Goal: Find specific page/section: Find specific page/section

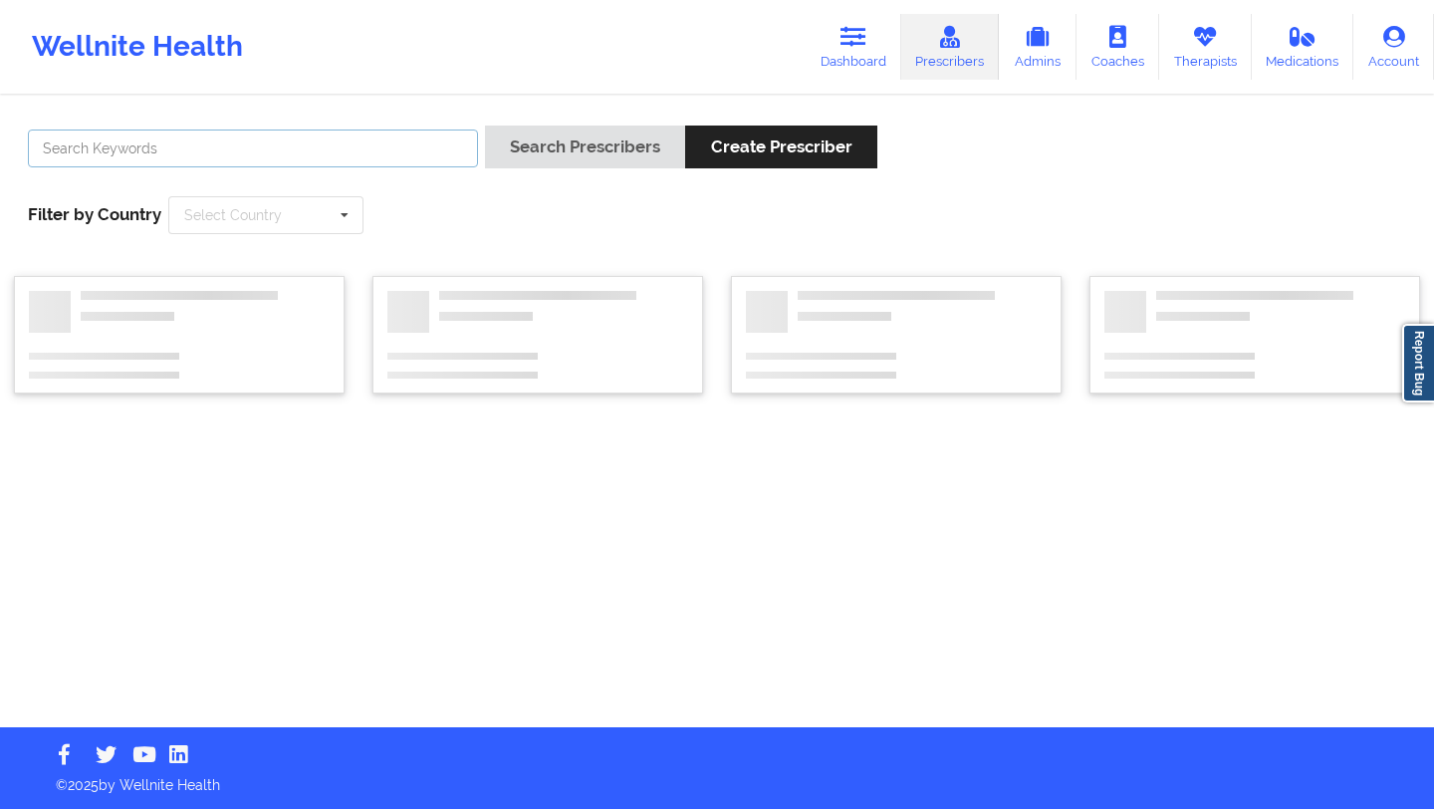
click at [328, 150] on input "text" at bounding box center [253, 148] width 450 height 38
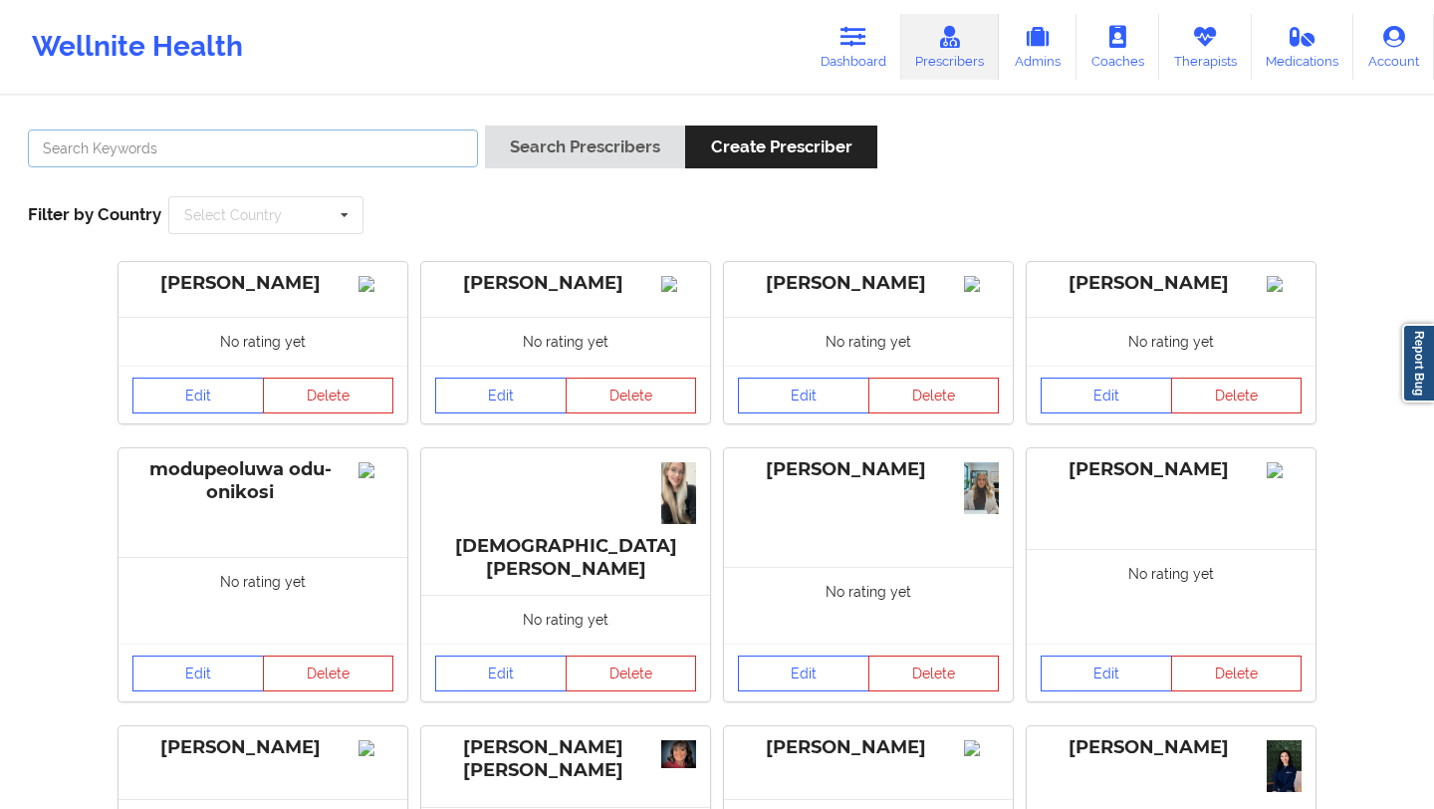
type input "deki"
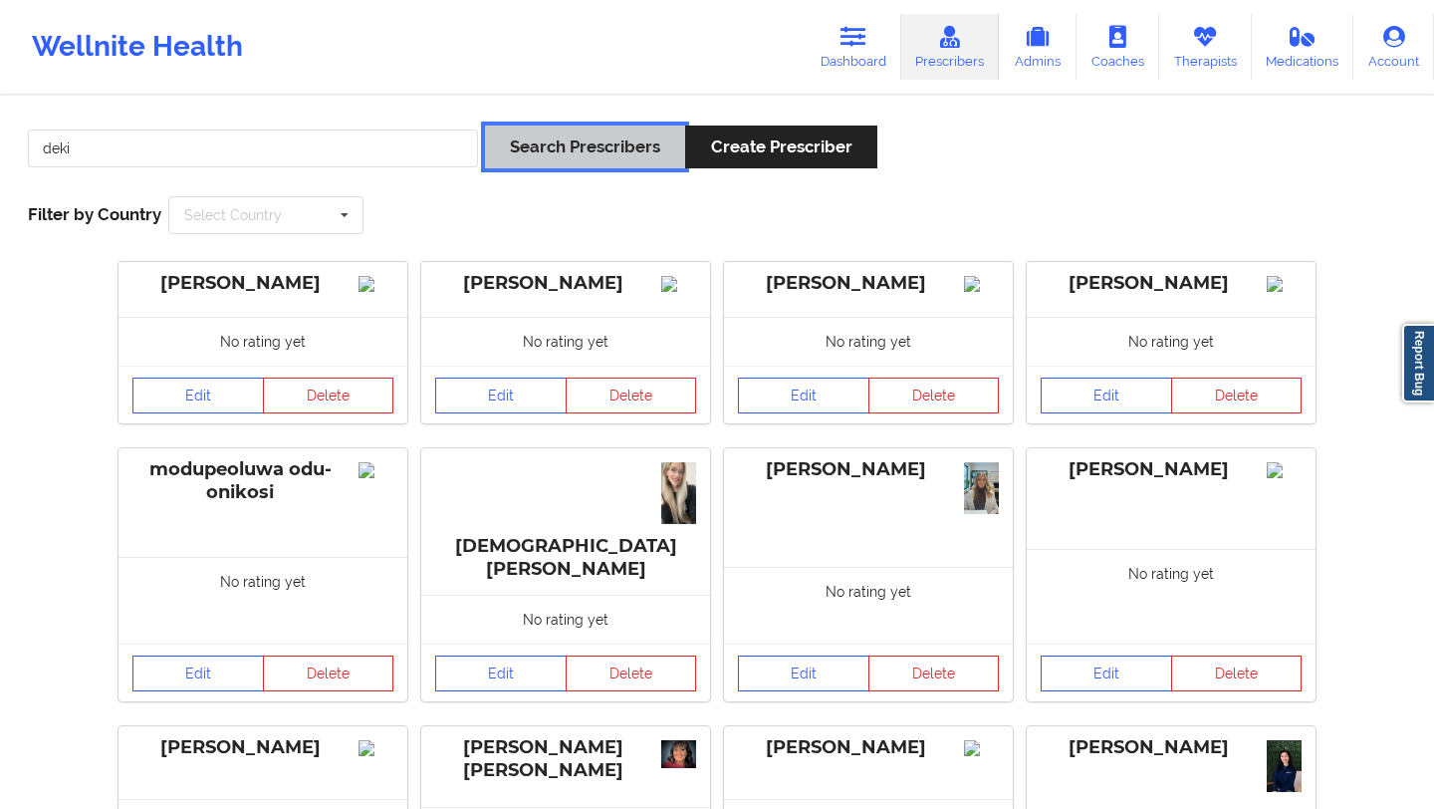
click at [647, 148] on button "Search Prescribers" at bounding box center [585, 146] width 200 height 43
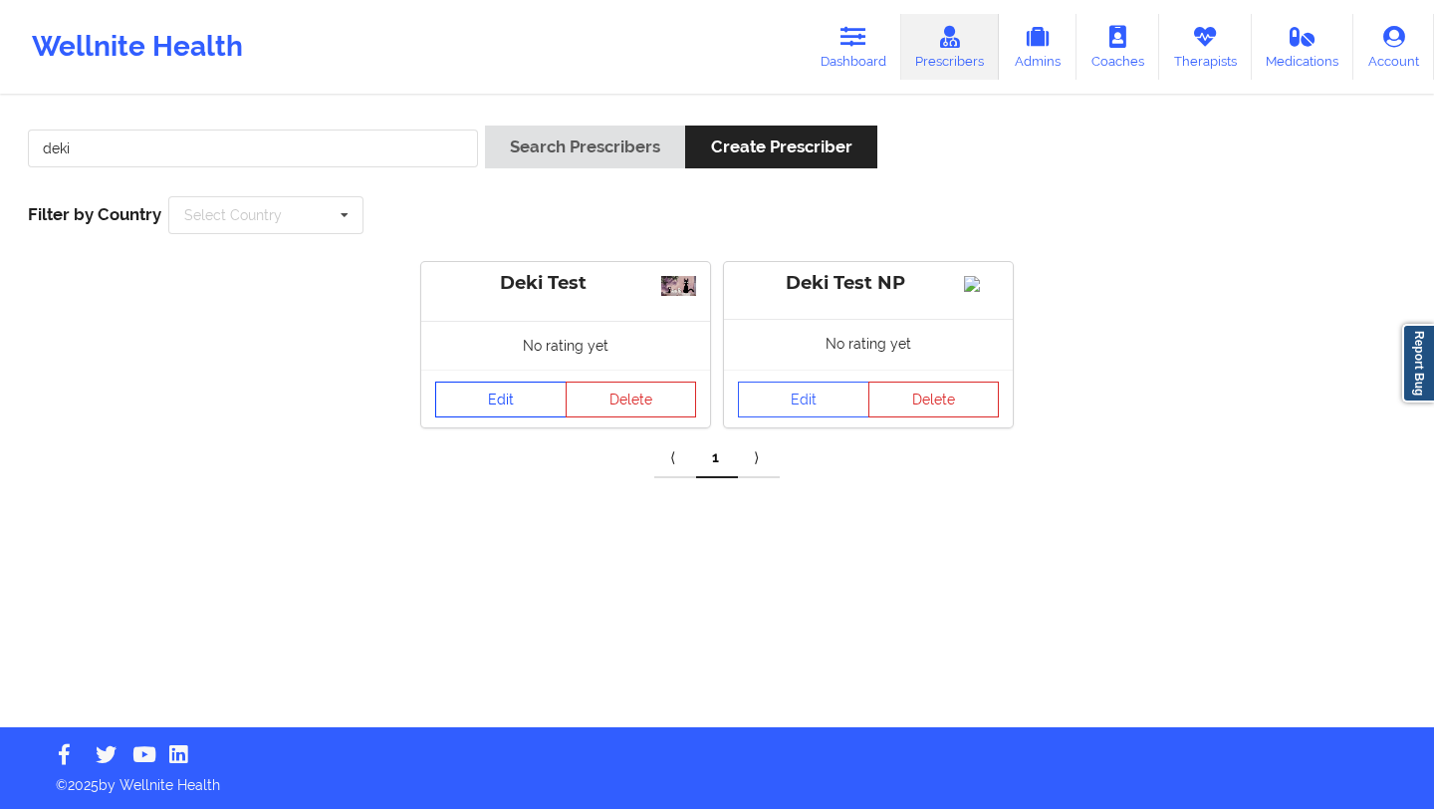
click at [510, 410] on link "Edit" at bounding box center [500, 399] width 131 height 36
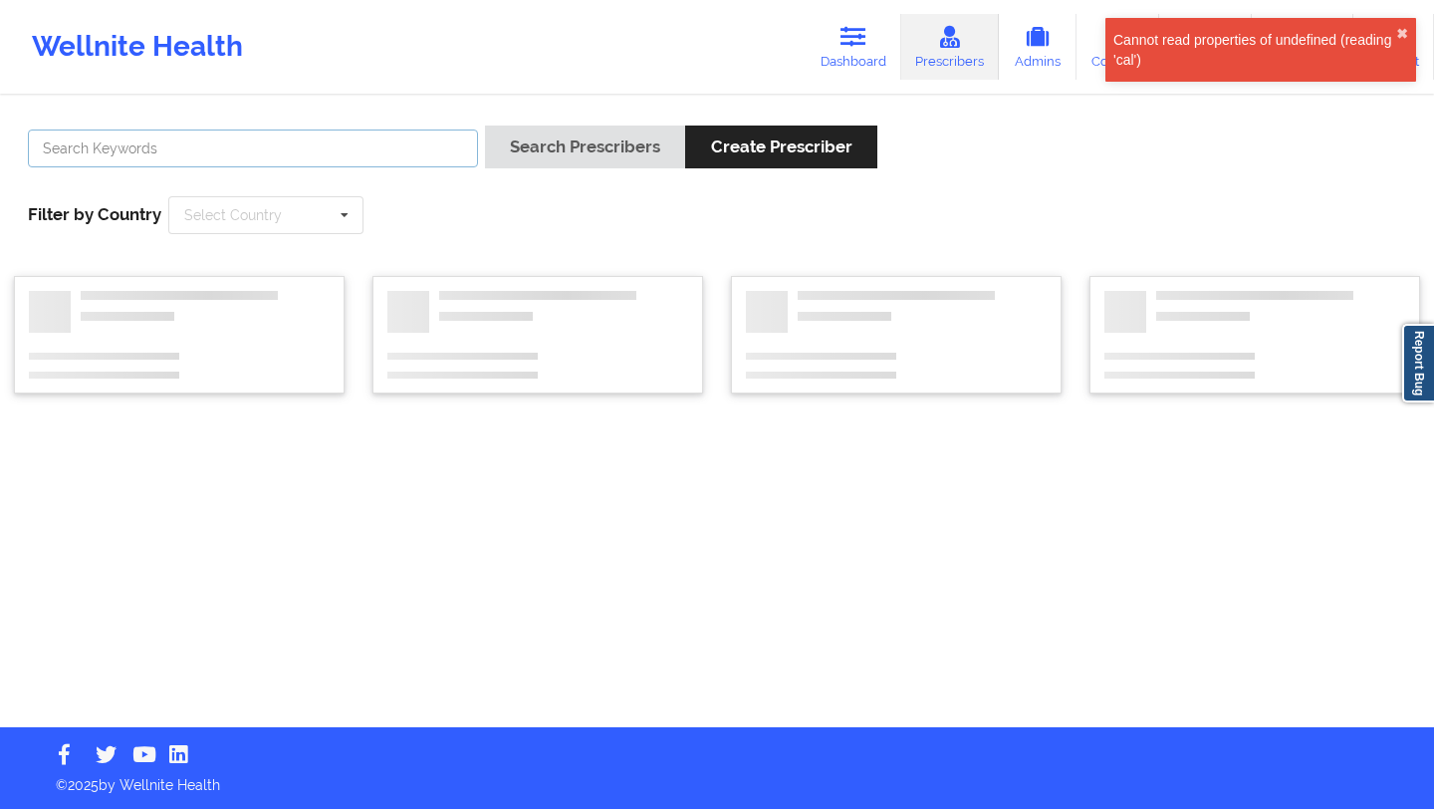
click at [359, 147] on input "text" at bounding box center [253, 148] width 450 height 38
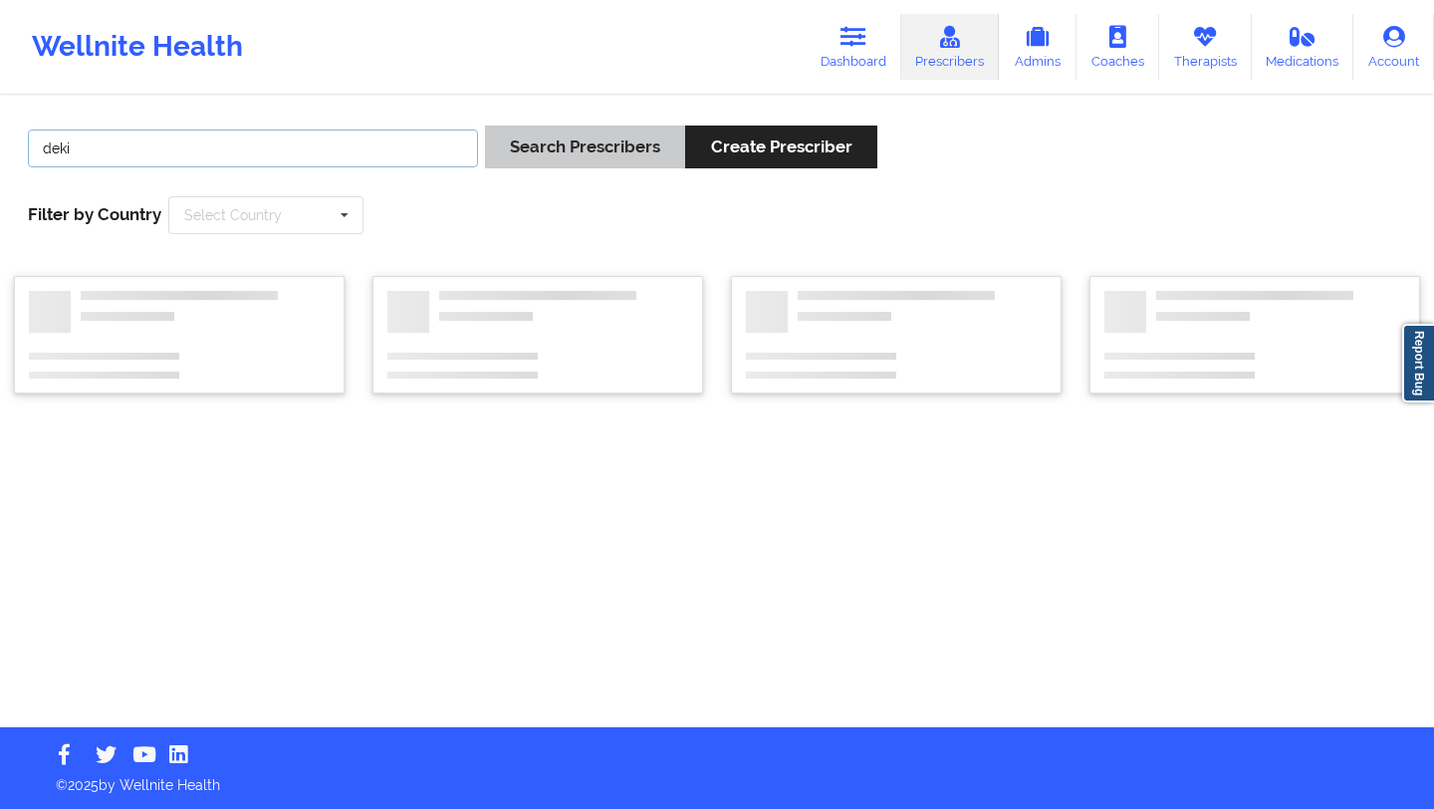
type input "deki"
click at [614, 130] on button "Search Prescribers" at bounding box center [585, 146] width 200 height 43
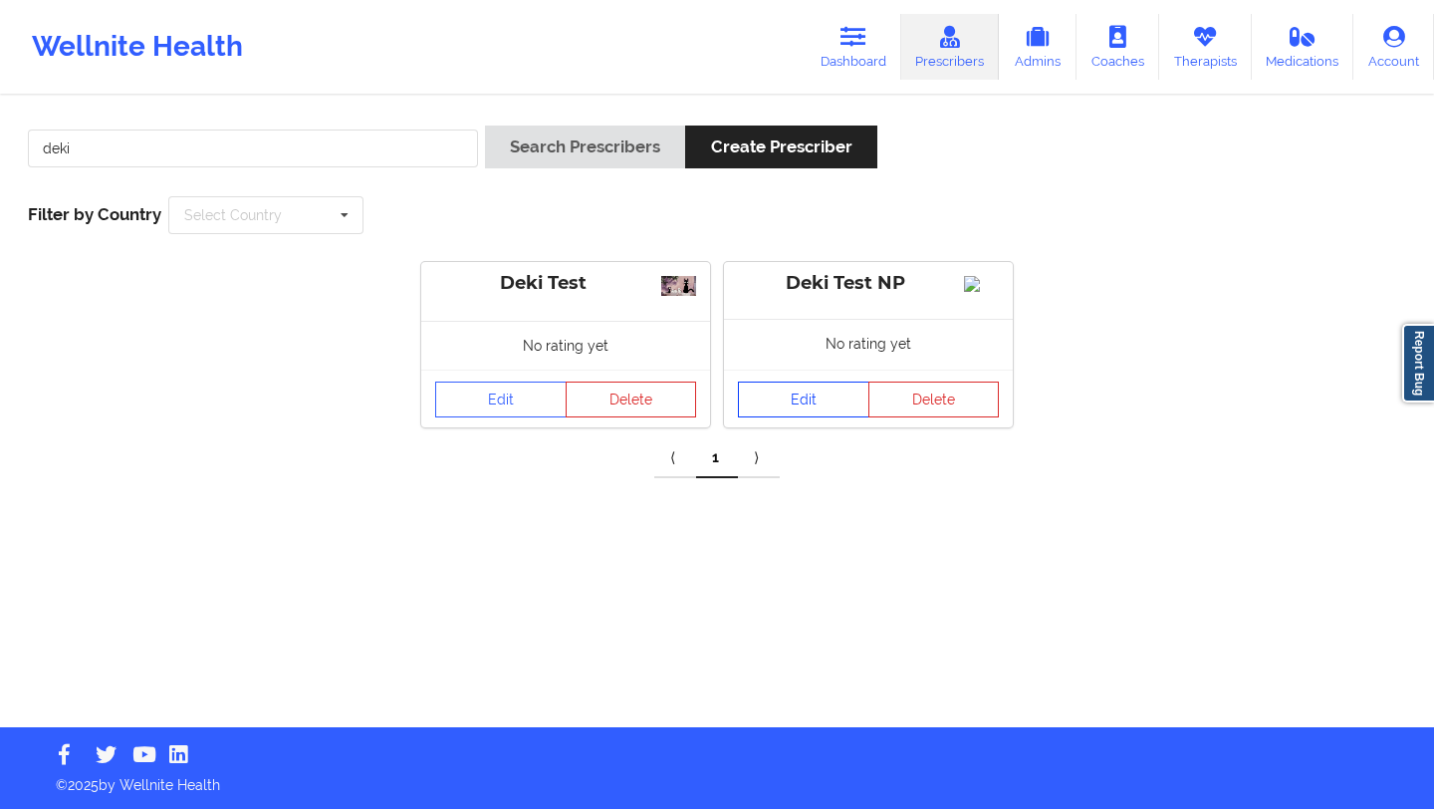
click at [785, 417] on link "Edit" at bounding box center [803, 399] width 131 height 36
